Goal: Information Seeking & Learning: Find contact information

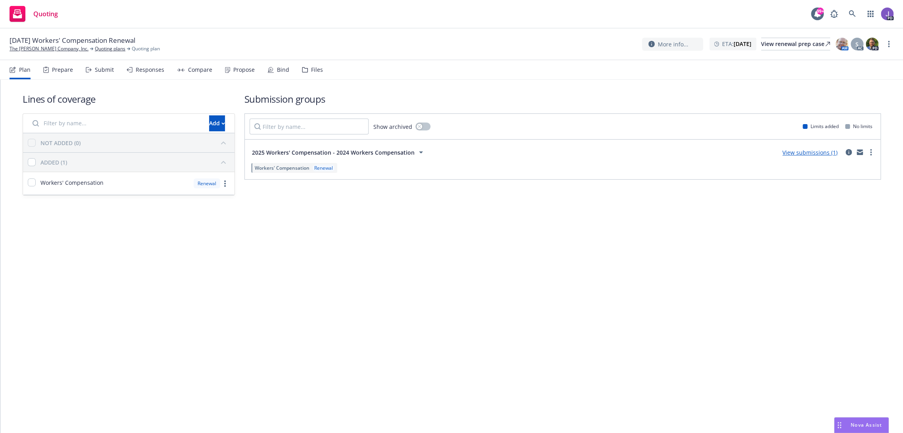
click at [312, 226] on div "Lines of coverage Add NOT ADDED (0) ADDED (1) Workers' Compensation Renewal Sub…" at bounding box center [451, 155] width 902 height 151
click at [404, 347] on div "Lines of coverage Add NOT ADDED (0) ADDED (1) Workers' Compensation Renewal Sub…" at bounding box center [451, 256] width 902 height 353
click at [845, 14] on link at bounding box center [852, 14] width 16 height 16
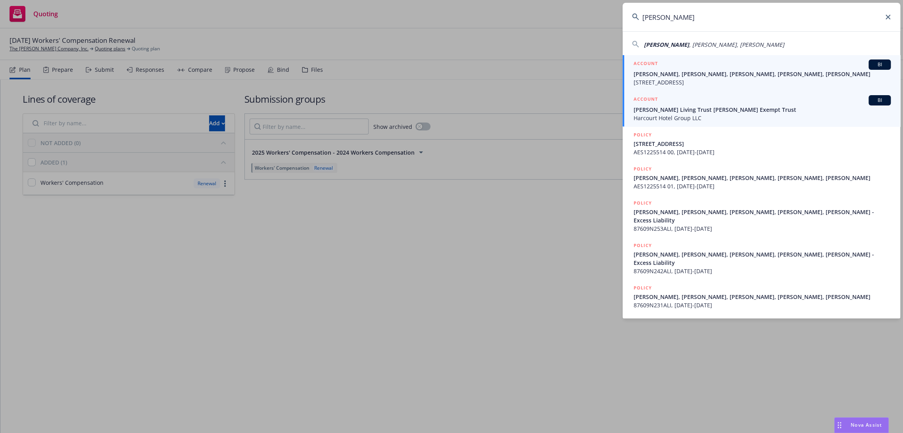
type input "[PERSON_NAME]"
click at [663, 82] on span "[STREET_ADDRESS]" at bounding box center [761, 82] width 257 height 8
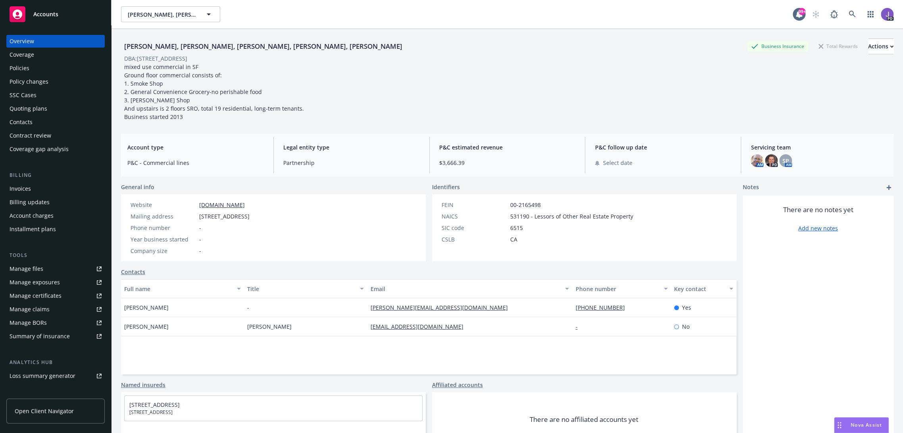
click at [30, 67] on div "Policies" at bounding box center [56, 68] width 92 height 13
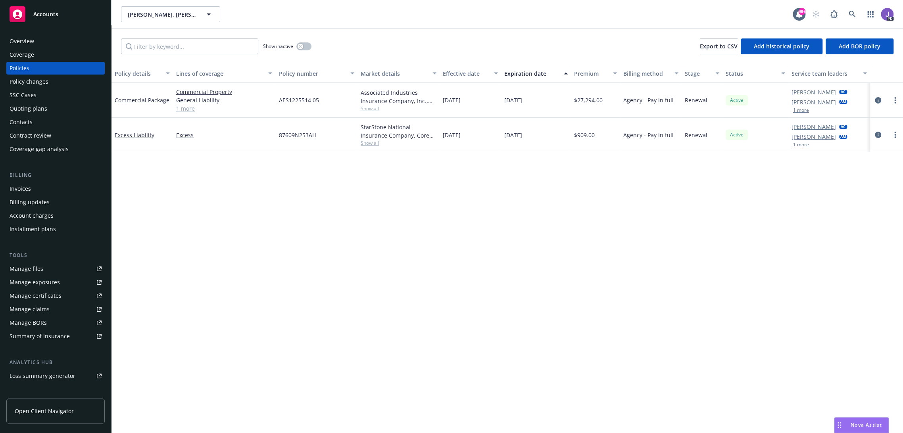
click at [388, 197] on div "Policy details Lines of coverage Policy number Market details Effective date Ex…" at bounding box center [506, 249] width 791 height 370
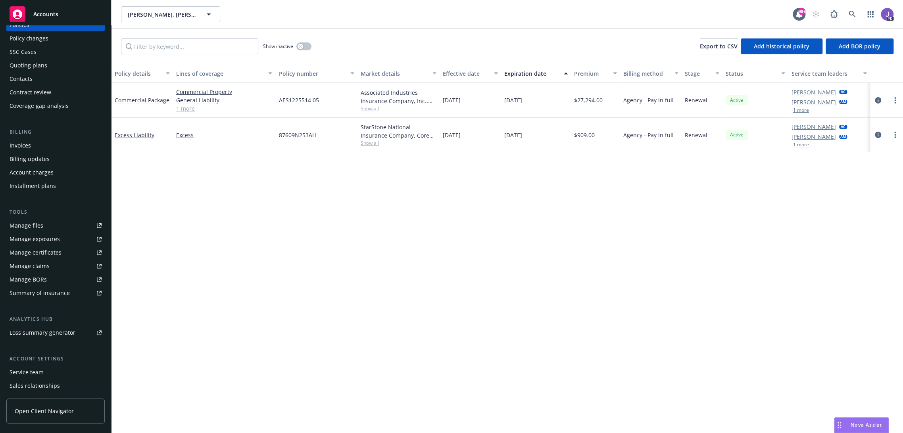
scroll to position [83, 0]
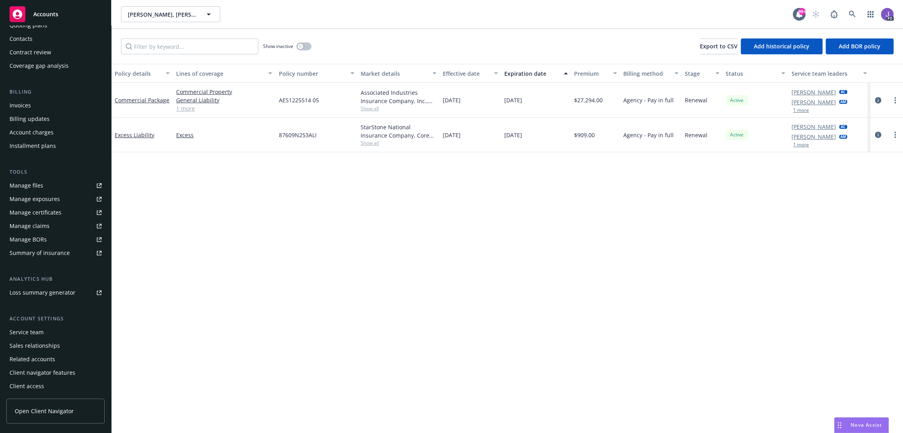
click at [36, 329] on div "Service team" at bounding box center [27, 332] width 34 height 13
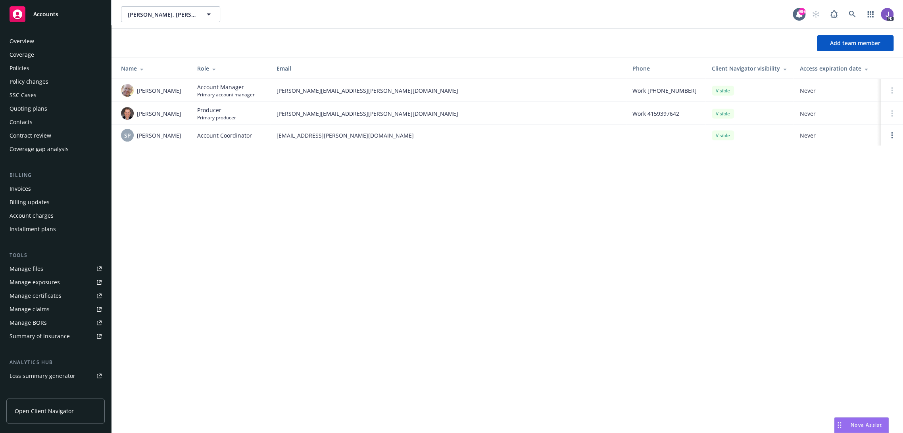
click at [20, 37] on div "Overview" at bounding box center [22, 41] width 25 height 13
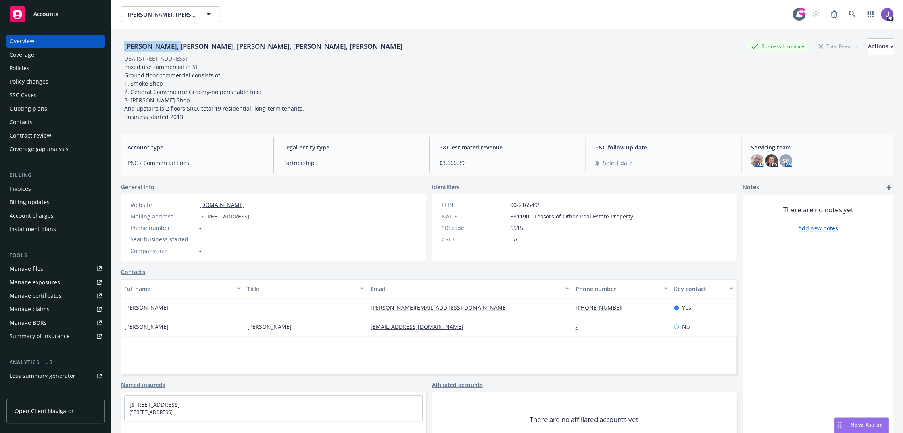
drag, startPoint x: 125, startPoint y: 46, endPoint x: 184, endPoint y: 44, distance: 59.1
click at [184, 44] on div "[PERSON_NAME], [PERSON_NAME], [PERSON_NAME], [PERSON_NAME], [PERSON_NAME]" at bounding box center [263, 46] width 284 height 10
copy div "[PERSON_NAME]"
drag, startPoint x: 458, startPoint y: 306, endPoint x: 355, endPoint y: 308, distance: 103.1
click at [355, 308] on div "Kristine Delagnes - kristine@pacificrealtyco.com 415-923-1100 Yes" at bounding box center [428, 307] width 615 height 19
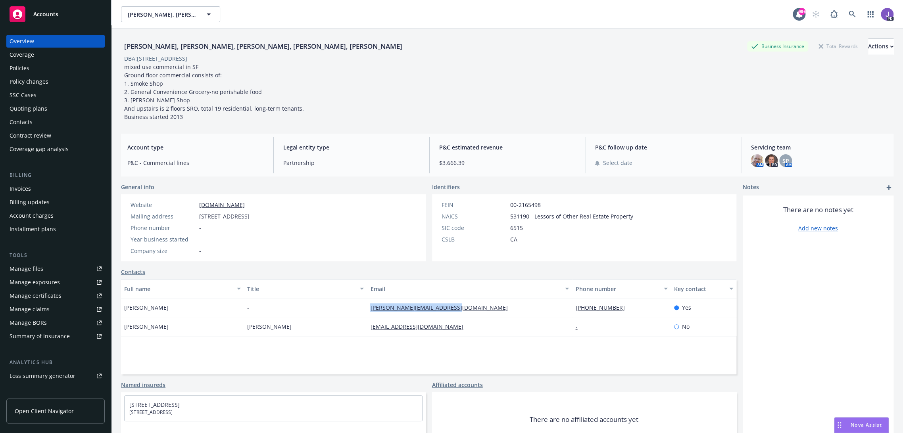
copy div "kristine@pacificrealtyco.com"
click at [848, 17] on icon at bounding box center [851, 14] width 7 height 7
click at [328, 74] on div "DANIEL DELAGNES, DARIN DELAGNES, DOMINIQUE DELAGNES, ANDREA KNOTT, MICHELE LEES…" at bounding box center [507, 79] width 772 height 82
click at [458, 105] on div "DANIEL DELAGNES, DARIN DELAGNES, DOMINIQUE DELAGNES, ANDREA KNOTT, MICHELE LEES…" at bounding box center [507, 79] width 772 height 82
click at [420, 73] on div "DANIEL DELAGNES, DARIN DELAGNES, DOMINIQUE DELAGNES, ANDREA KNOTT, MICHELE LEES…" at bounding box center [507, 79] width 772 height 82
